Goal: Transaction & Acquisition: Purchase product/service

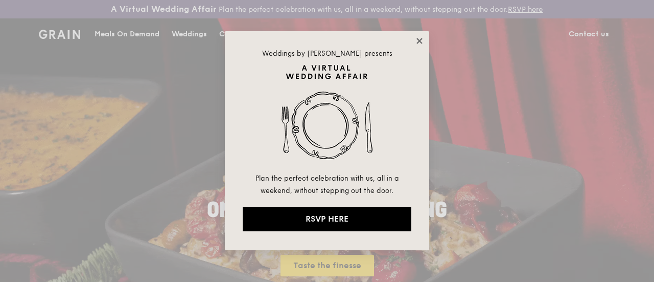
click at [420, 43] on icon at bounding box center [419, 40] width 9 height 9
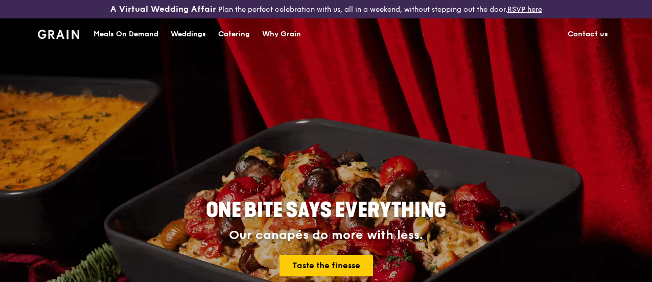
click at [229, 41] on div "Catering" at bounding box center [234, 34] width 32 height 31
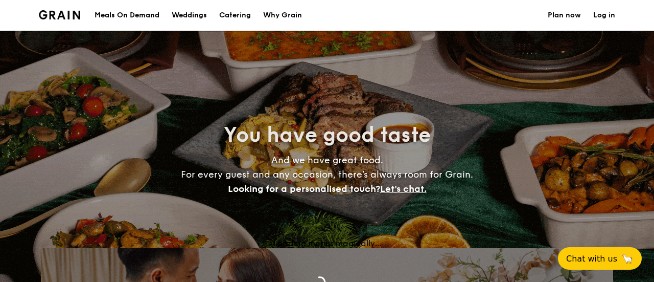
select select
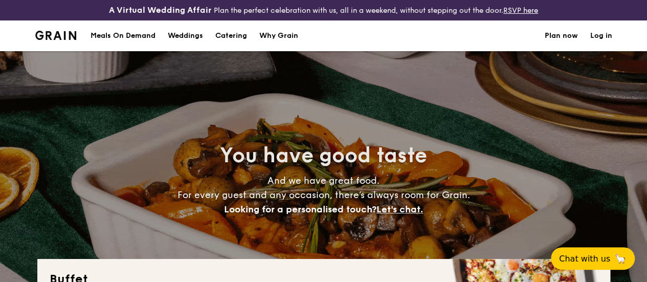
click at [133, 43] on div "Meals On Demand" at bounding box center [122, 35] width 65 height 31
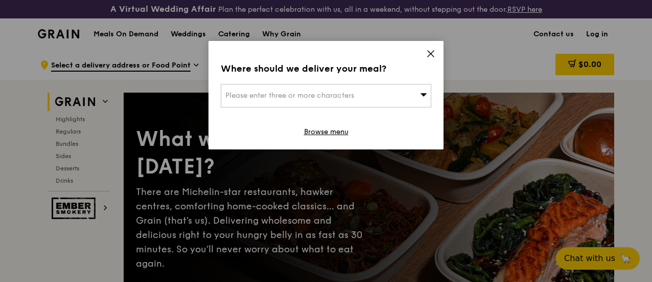
click at [292, 99] on span "Please enter three or more characters" at bounding box center [289, 95] width 129 height 9
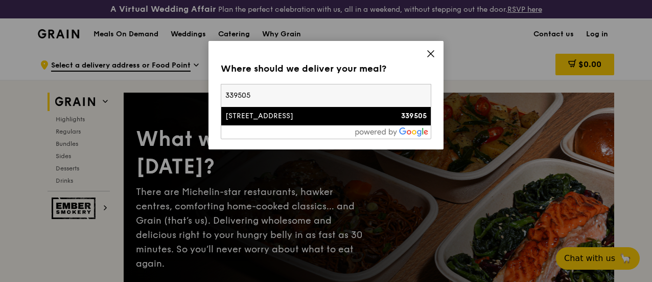
type input "339505"
click at [265, 110] on li "50 Kallang Avenue 339505" at bounding box center [326, 116] width 210 height 18
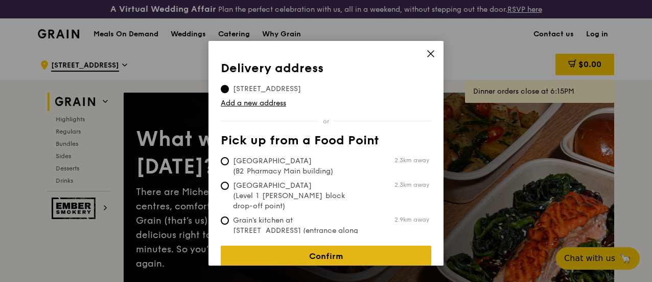
click at [319, 250] on link "Confirm" at bounding box center [326, 255] width 211 height 21
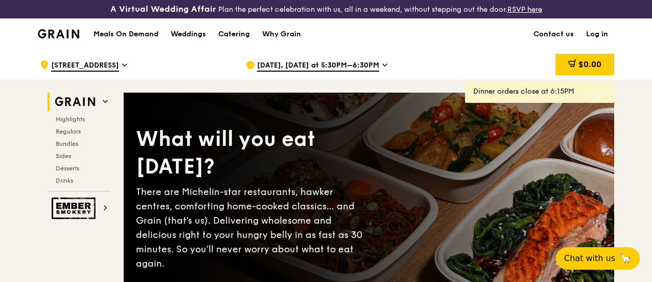
click at [368, 72] on span "Oct 9, Today at 5:30PM–6:30PM" at bounding box center [318, 65] width 122 height 11
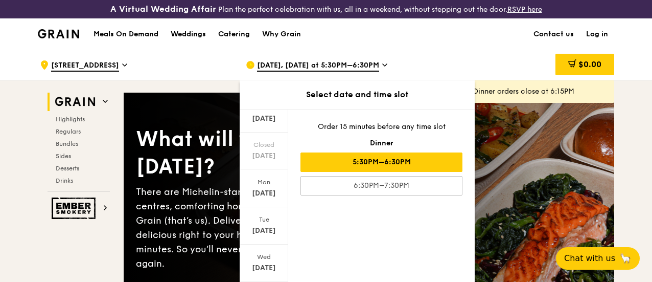
scroll to position [140, 0]
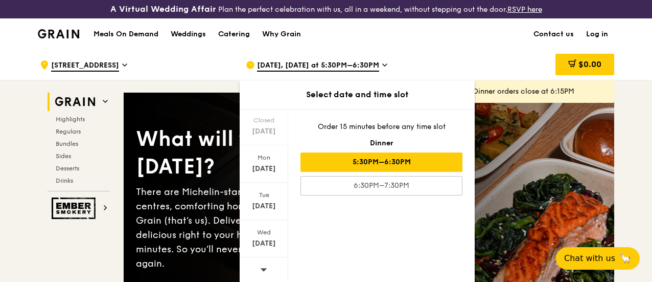
click at [266, 271] on span at bounding box center [263, 269] width 7 height 24
click at [273, 210] on div "Oct 21" at bounding box center [264, 206] width 46 height 10
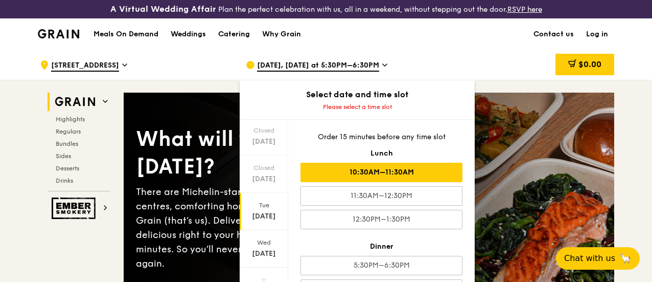
click at [414, 173] on div "10:30AM–11:30AM" at bounding box center [382, 172] width 162 height 19
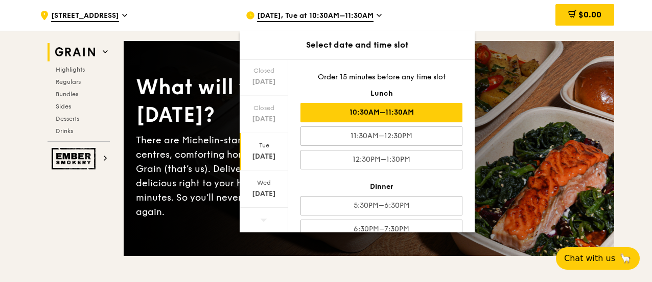
scroll to position [74, 0]
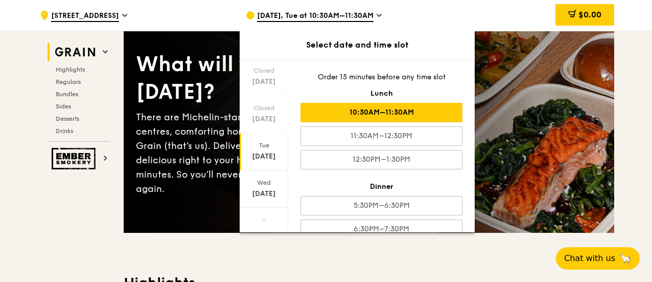
click at [343, 112] on div "10:30AM–11:30AM" at bounding box center [382, 112] width 162 height 19
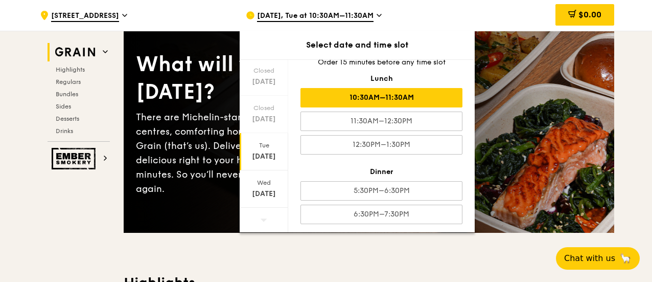
scroll to position [17, 0]
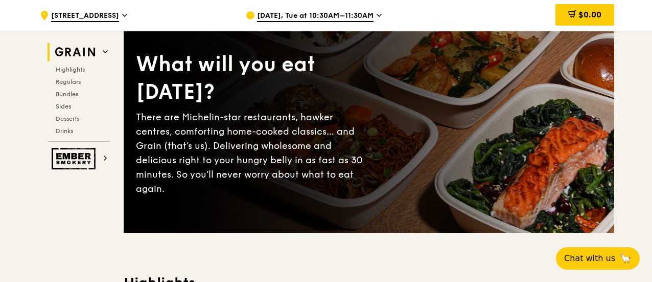
drag, startPoint x: 651, startPoint y: 12, endPoint x: 653, endPoint y: 27, distance: 15.0
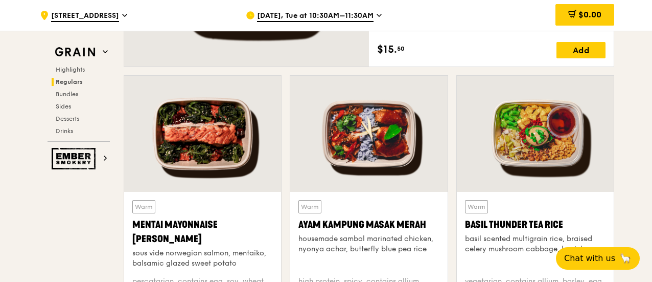
scroll to position [906, 0]
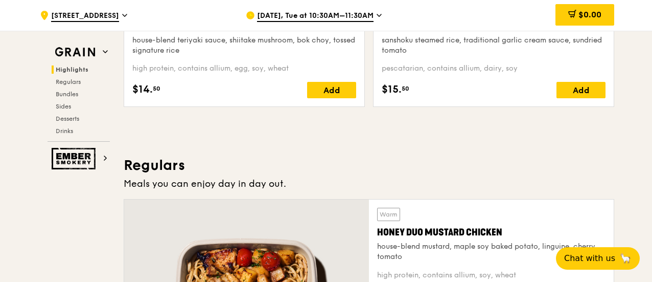
scroll to position [0, 0]
